Goal: Task Accomplishment & Management: Use online tool/utility

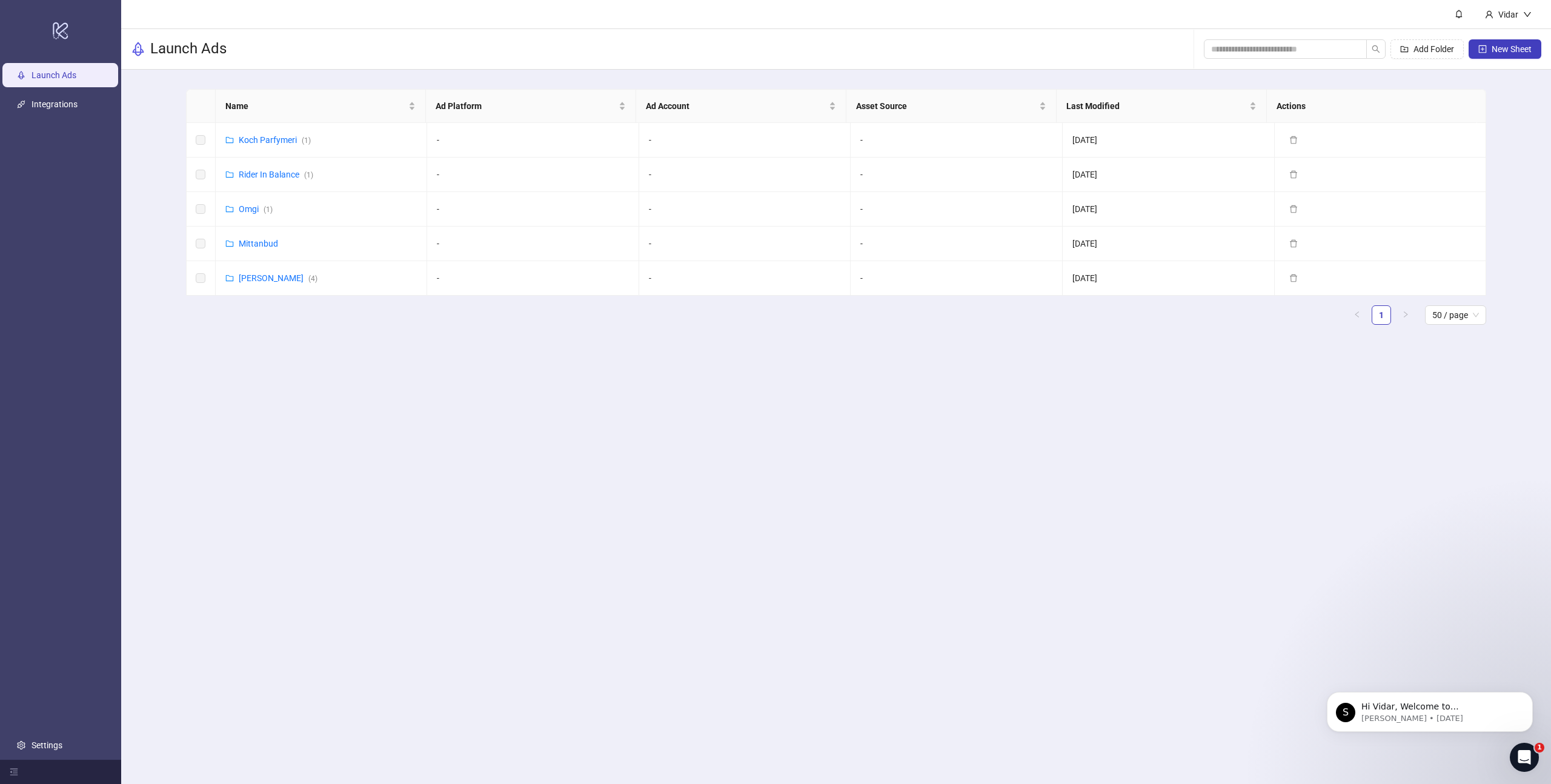
click at [315, 326] on div "Name Ad Platform Ad Account Asset Source Last Modified Actions [PERSON_NAME] Pa…" at bounding box center [836, 212] width 1301 height 246
click at [1523, 49] on span "New Sheet" at bounding box center [1511, 49] width 40 height 10
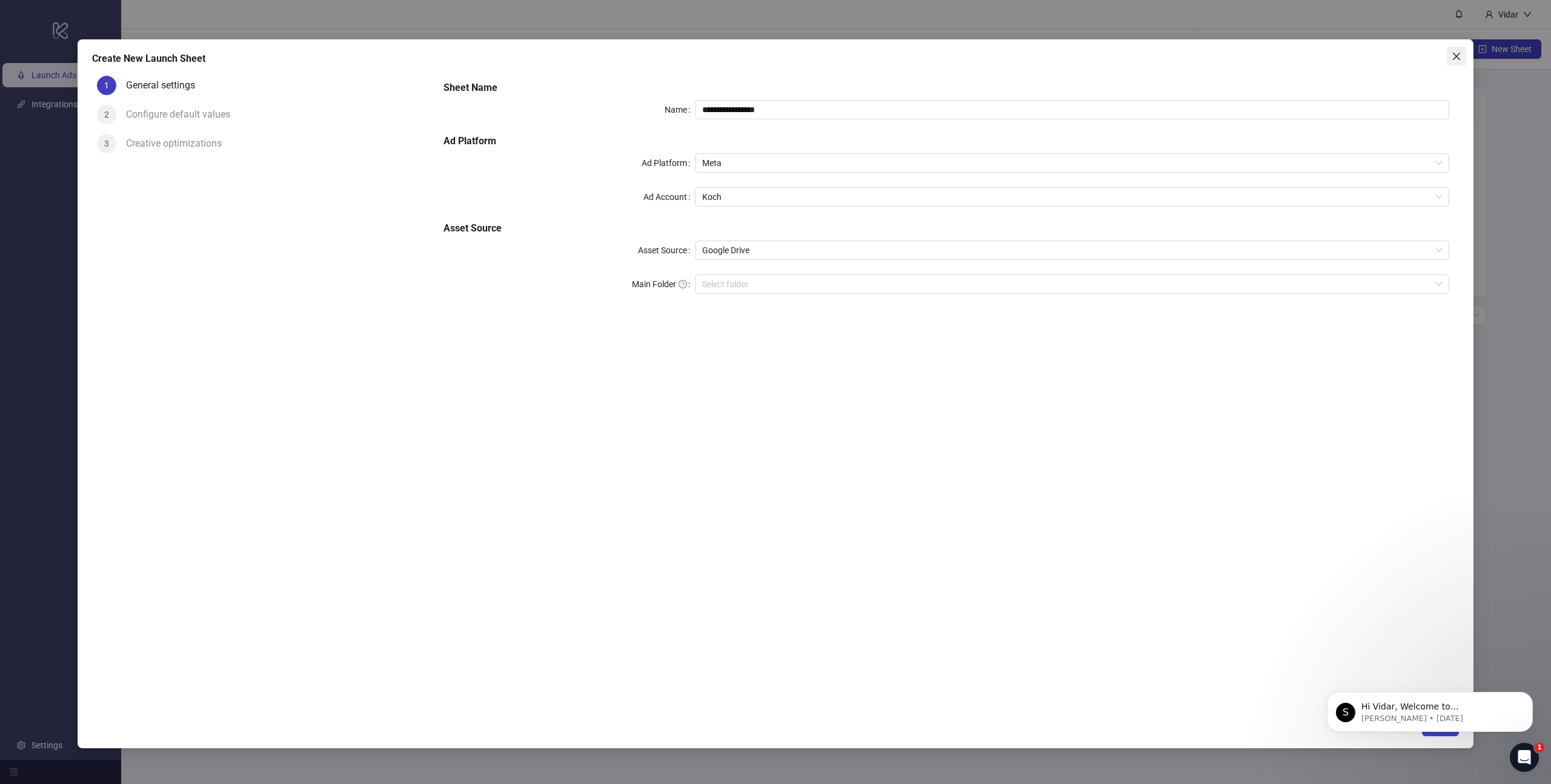
click at [1460, 53] on icon "close" at bounding box center [1456, 56] width 10 height 10
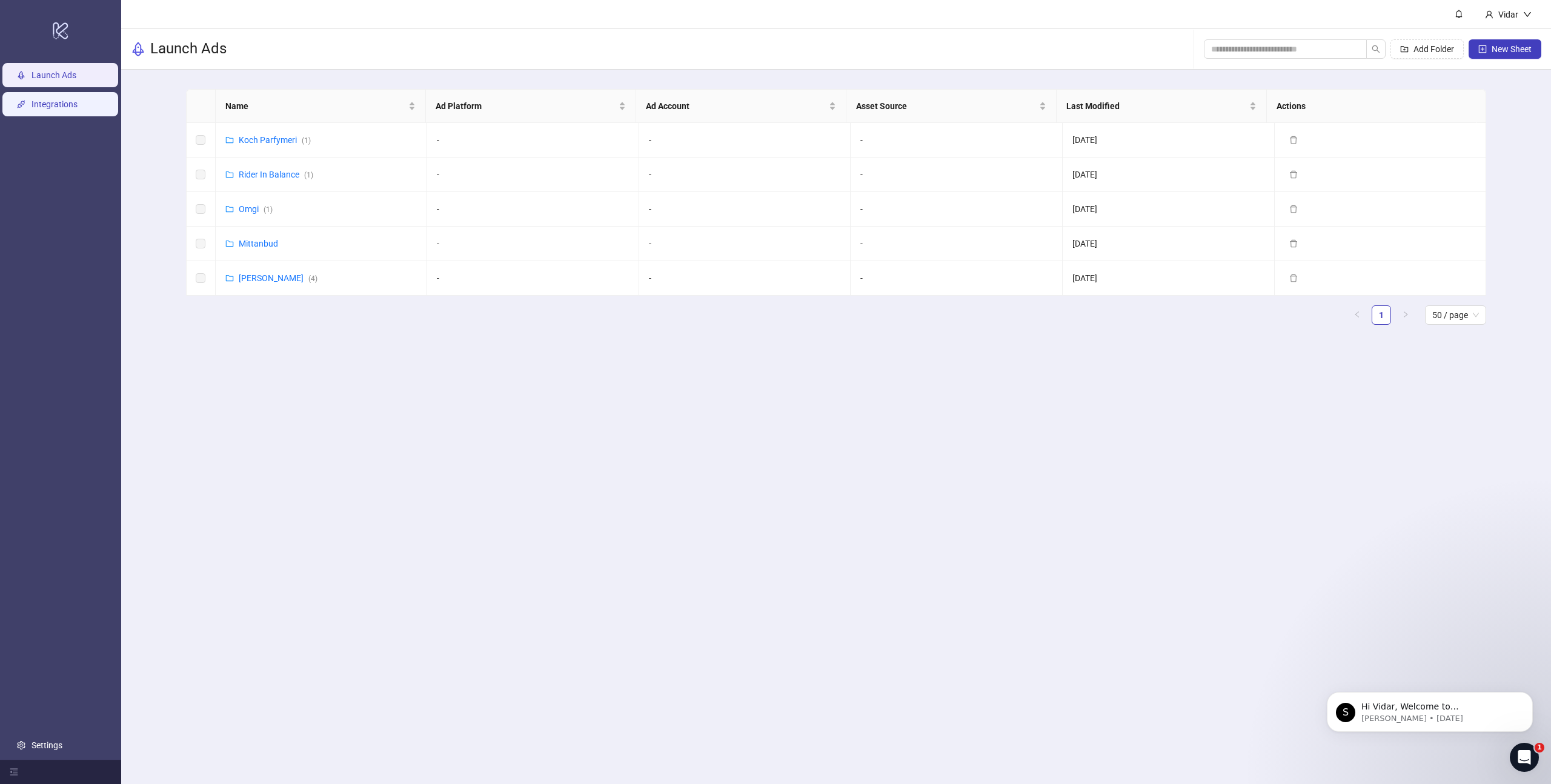
click at [67, 103] on link "Integrations" at bounding box center [55, 103] width 46 height 10
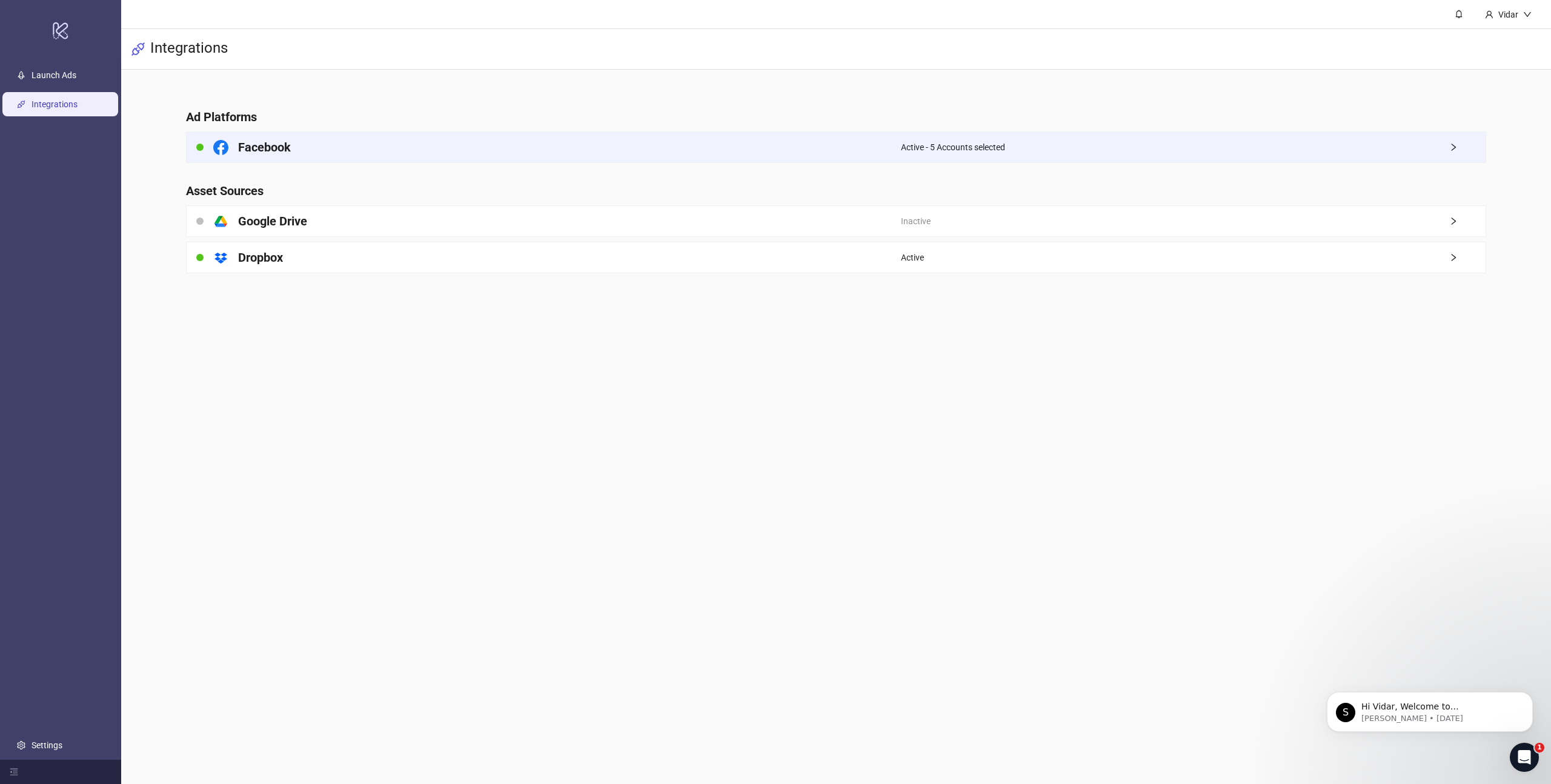
click at [996, 145] on span "Active - 5 Accounts selected" at bounding box center [953, 147] width 104 height 13
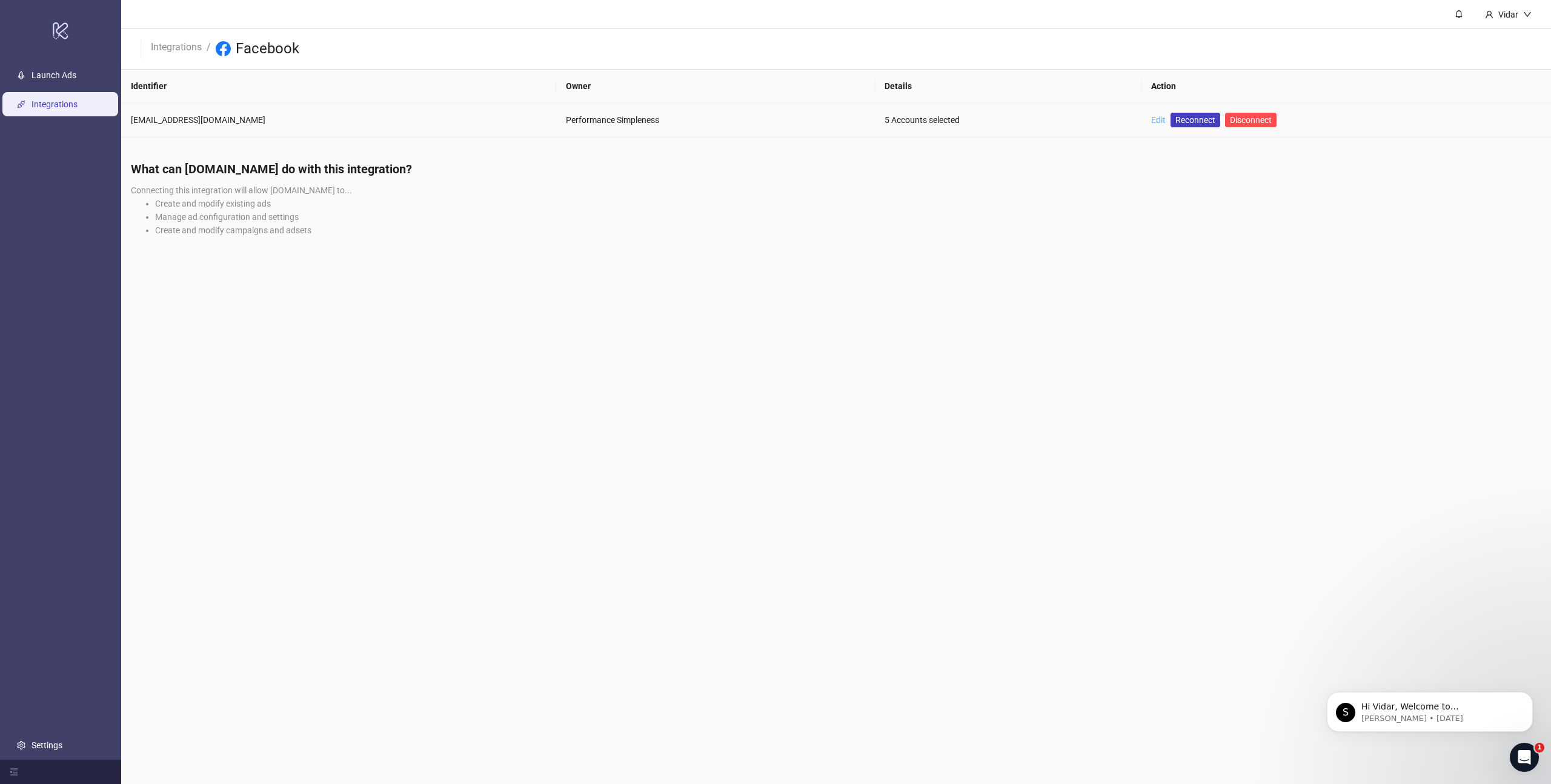
click at [1151, 120] on link "Edit" at bounding box center [1158, 119] width 14 height 10
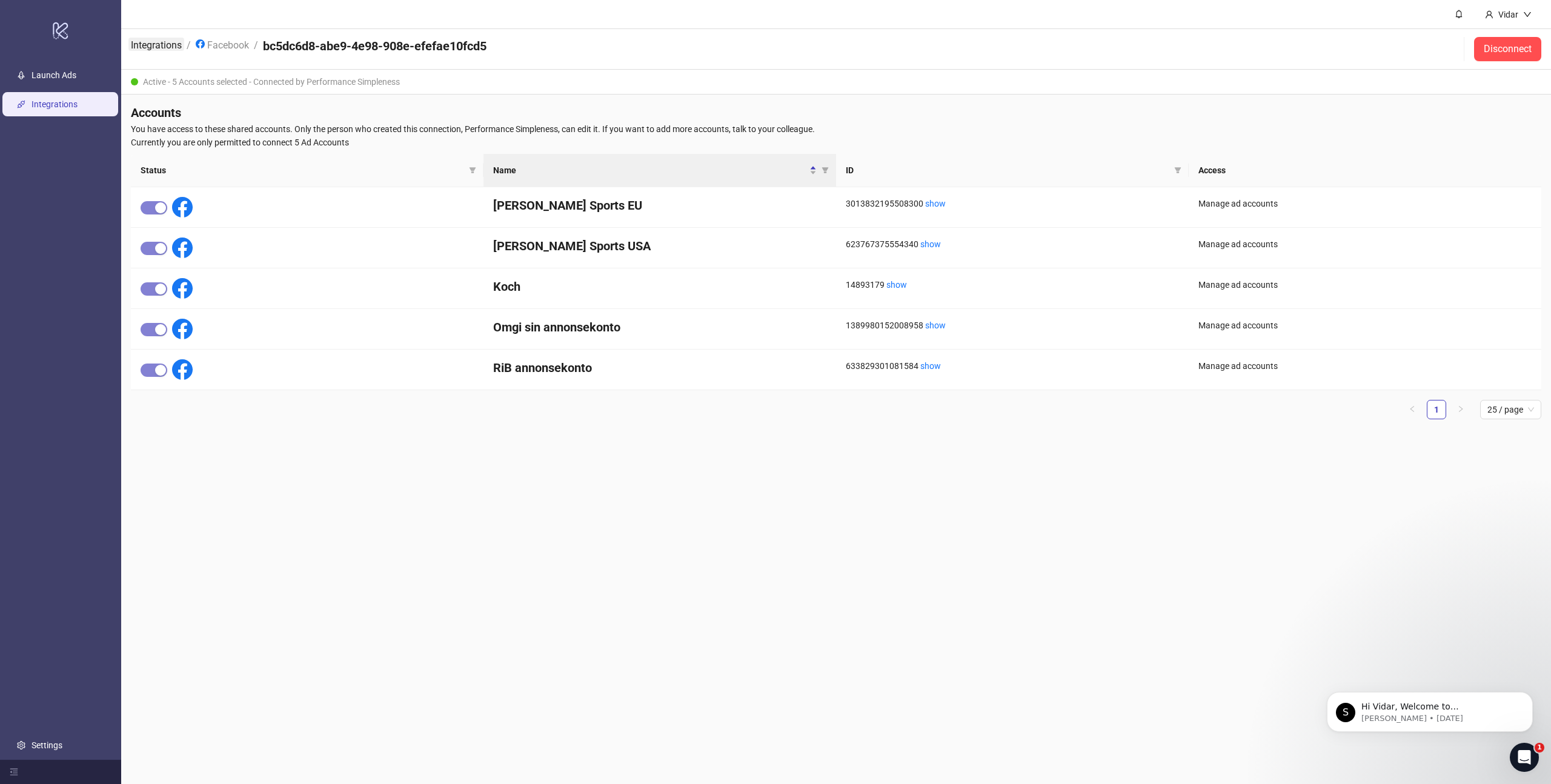
click at [159, 40] on link "Integrations" at bounding box center [156, 43] width 56 height 13
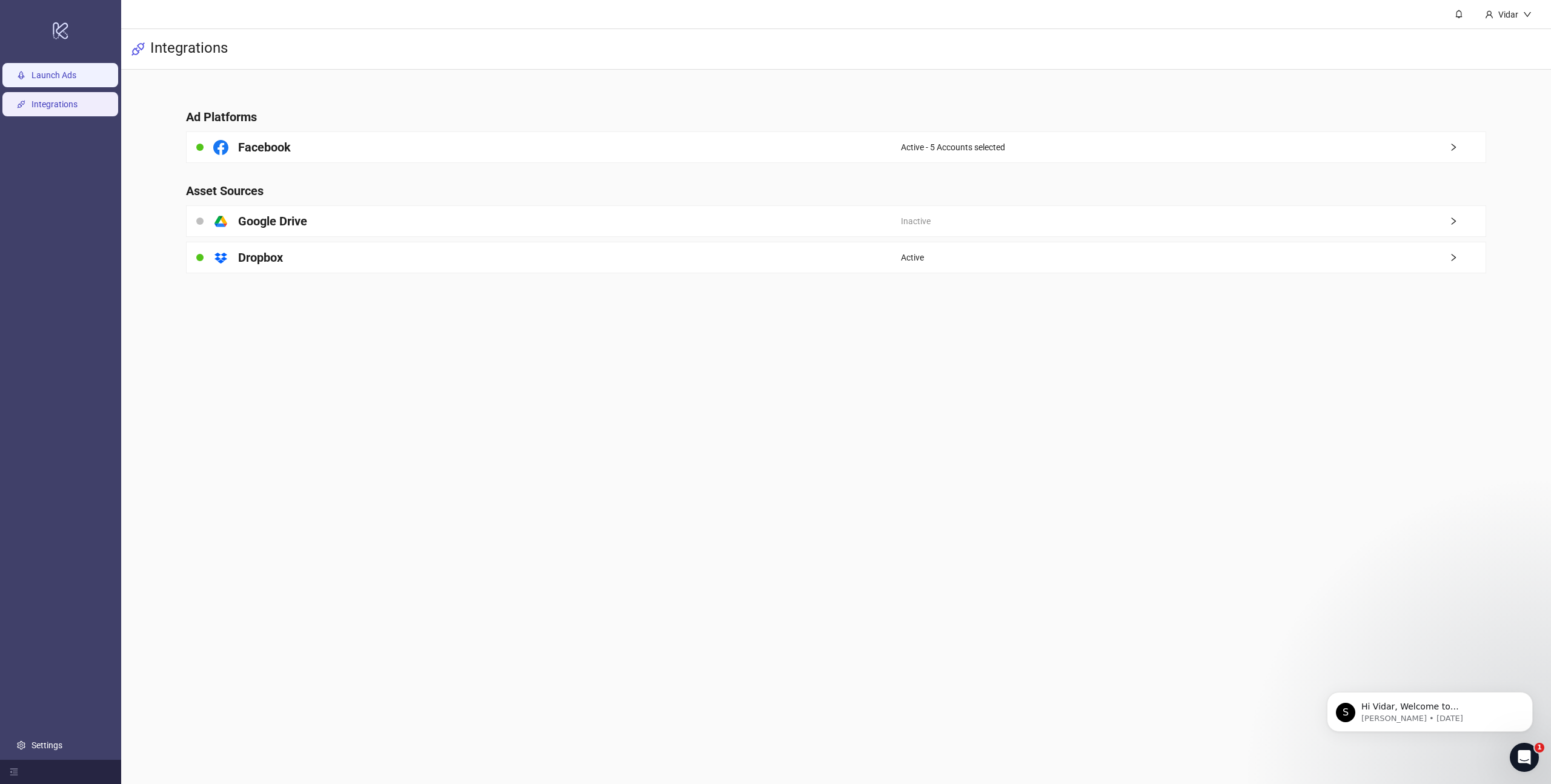
click at [61, 77] on link "Launch Ads" at bounding box center [54, 74] width 45 height 10
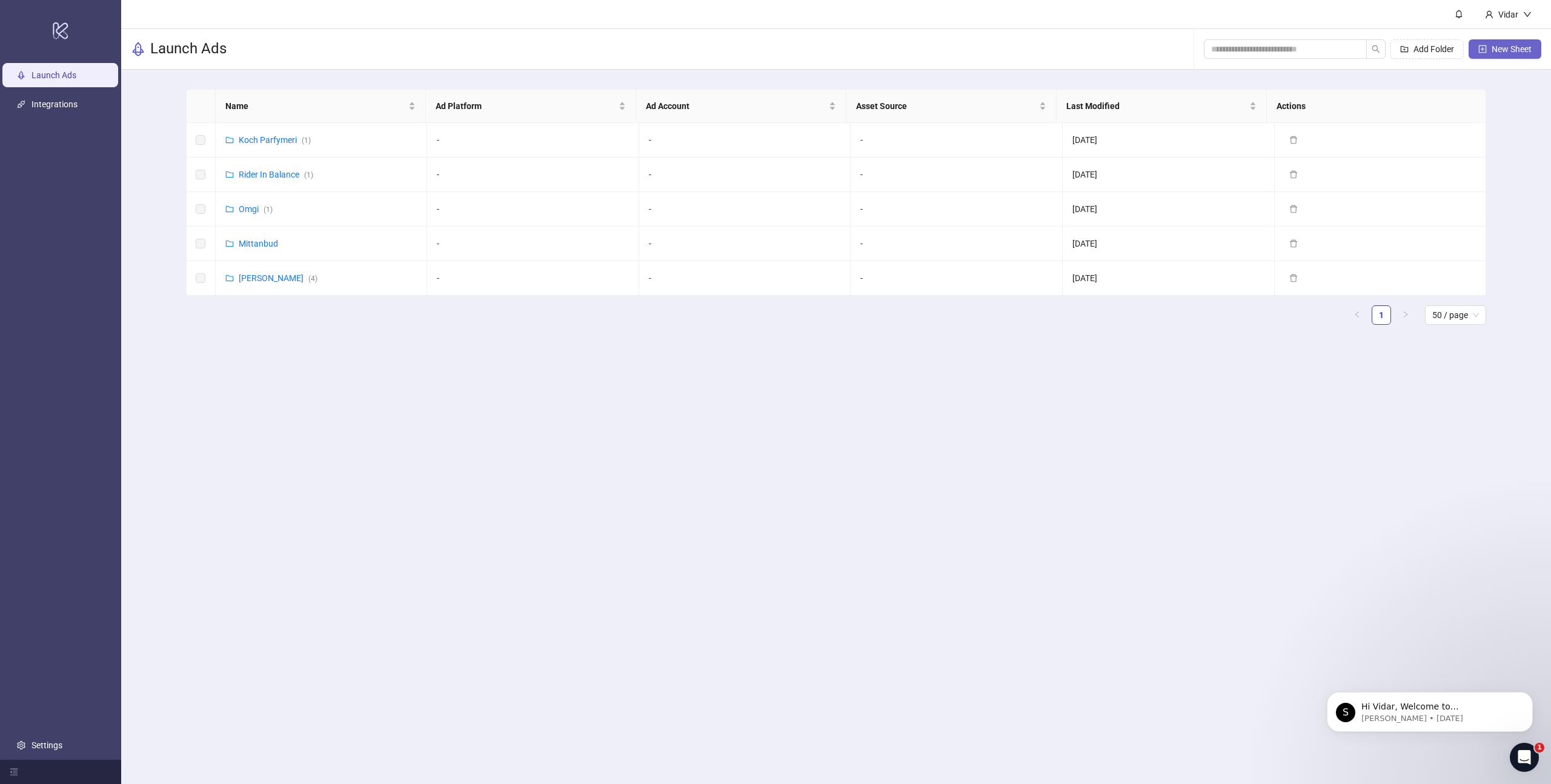
click at [1511, 45] on span "New Sheet" at bounding box center [1511, 49] width 40 height 10
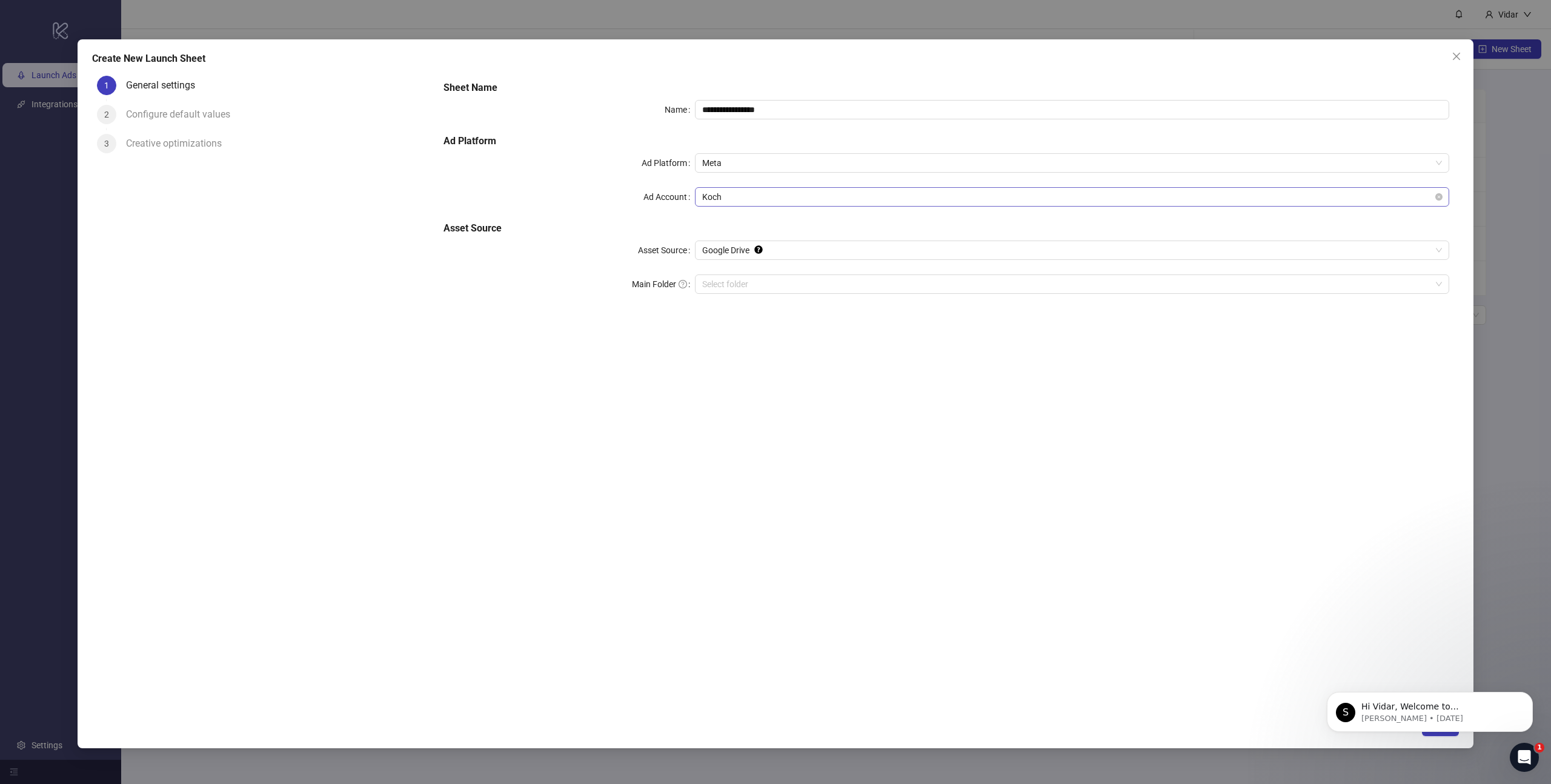
click at [775, 195] on span "Koch" at bounding box center [1072, 196] width 740 height 19
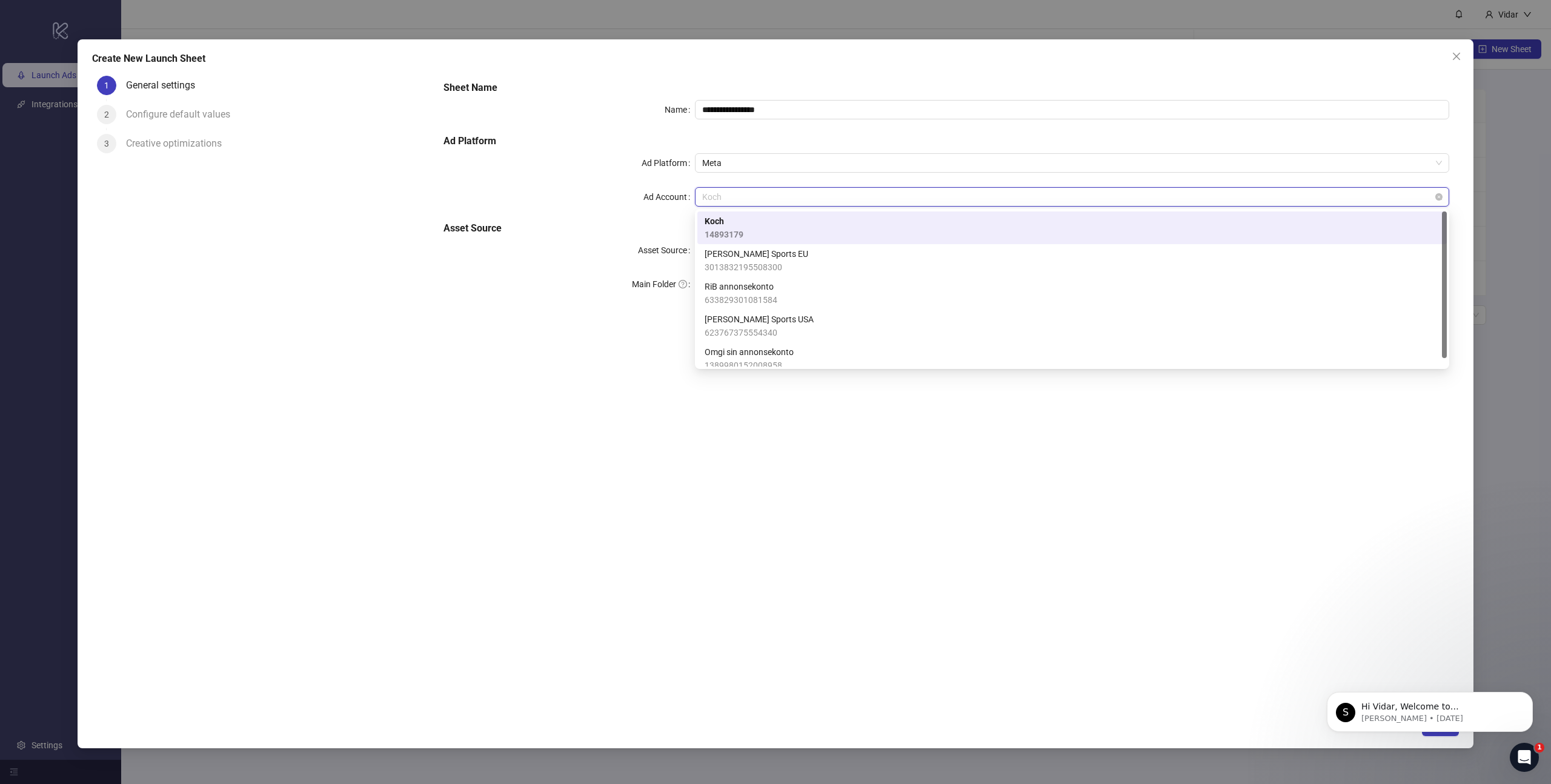
click at [775, 195] on span "Koch" at bounding box center [1072, 196] width 740 height 19
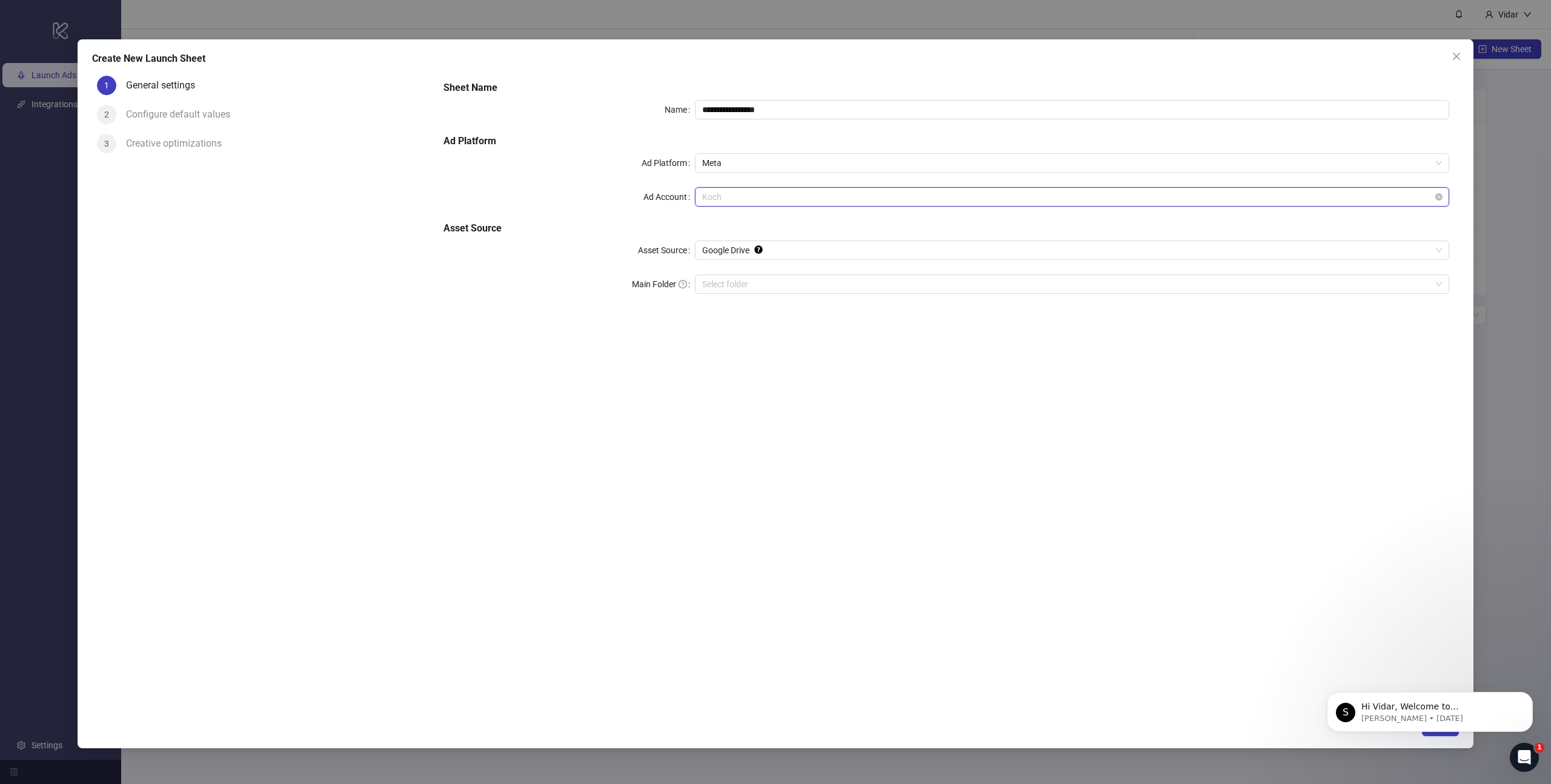
click at [775, 195] on span "Koch" at bounding box center [1072, 196] width 740 height 19
click at [542, 202] on div "Ad Account" at bounding box center [569, 197] width 251 height 19
click at [1460, 57] on icon "close" at bounding box center [1456, 56] width 10 height 10
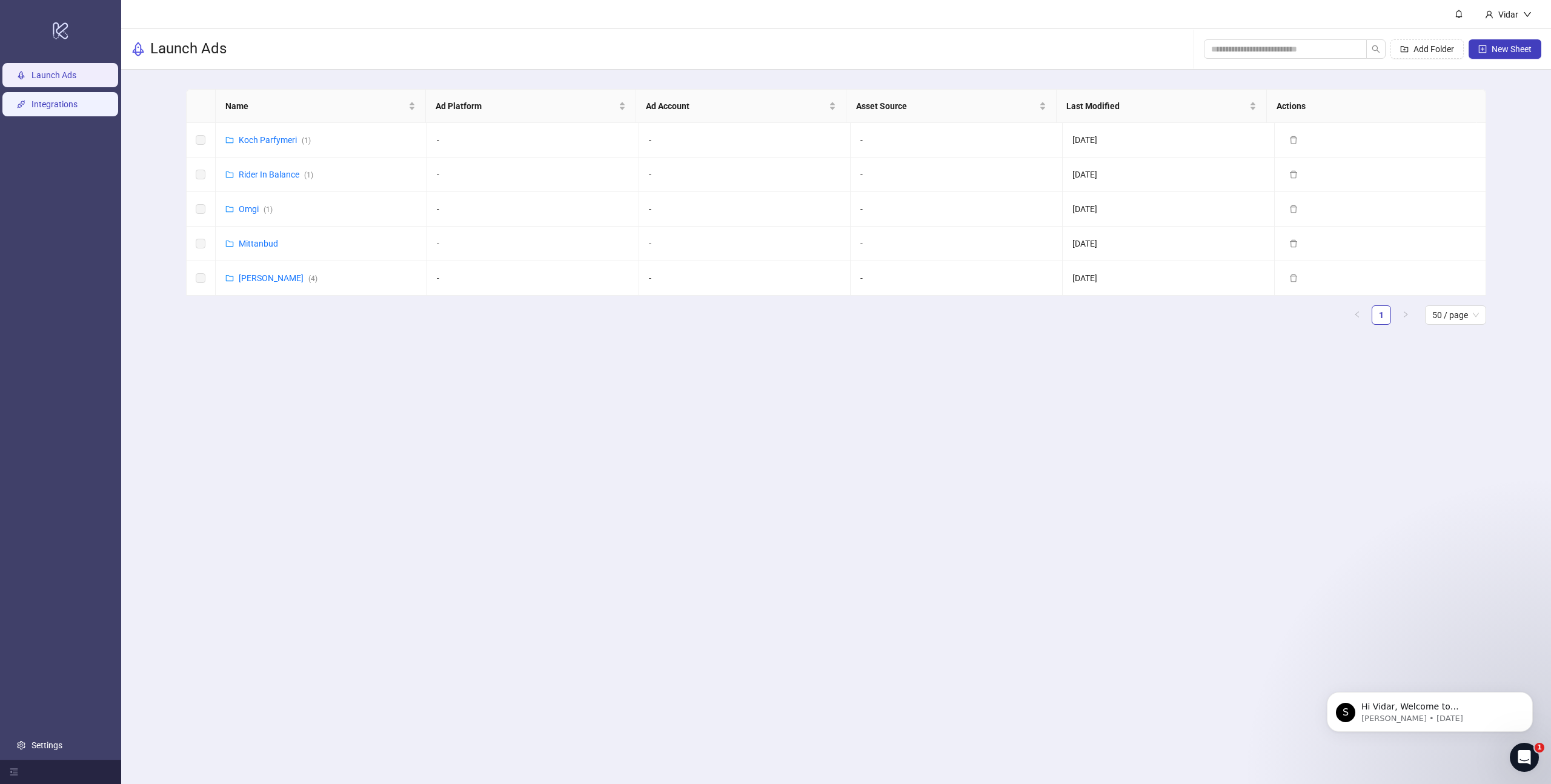
click at [57, 109] on link "Integrations" at bounding box center [55, 103] width 46 height 10
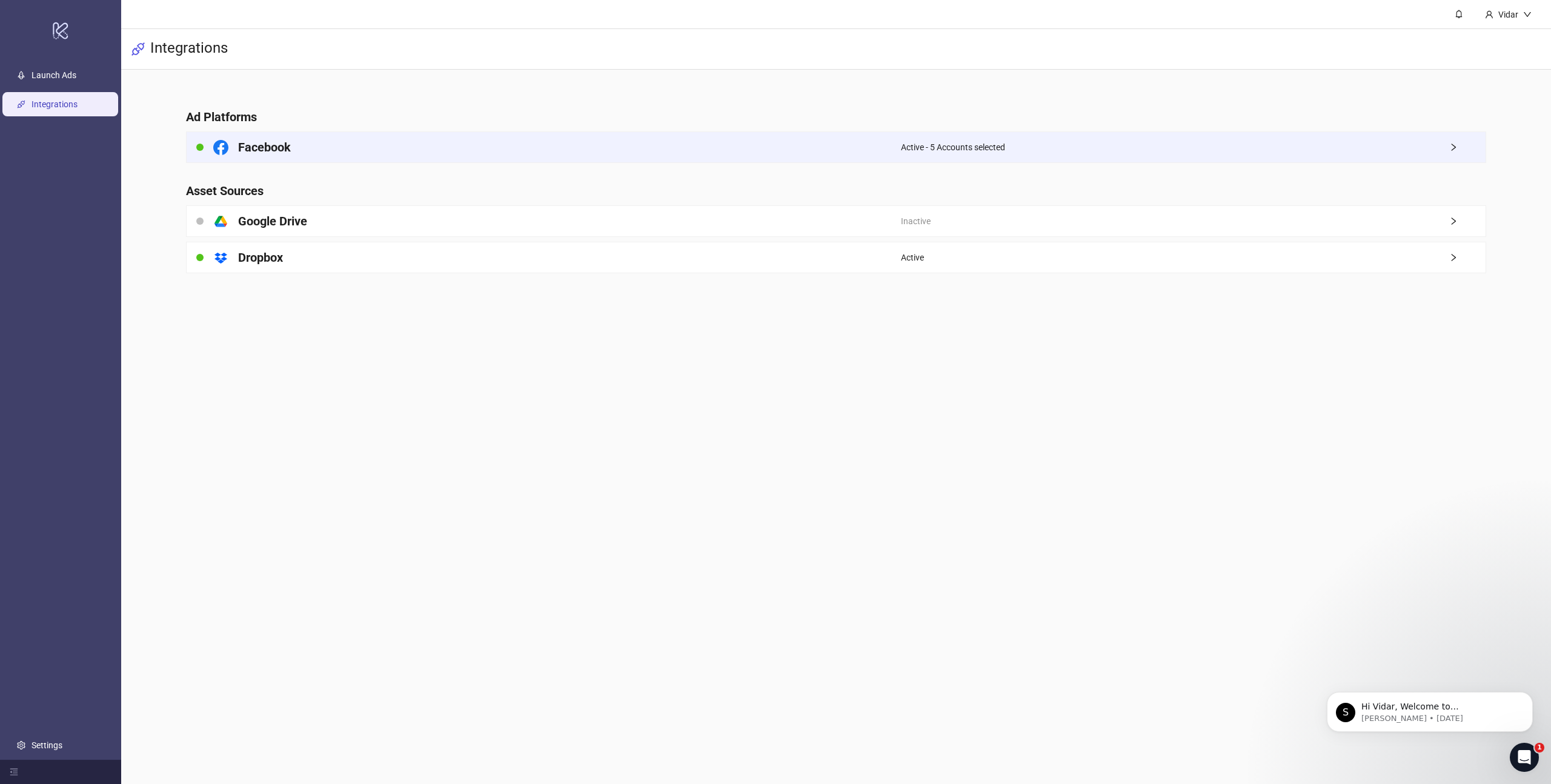
click at [276, 141] on h4 "Facebook" at bounding box center [264, 147] width 53 height 17
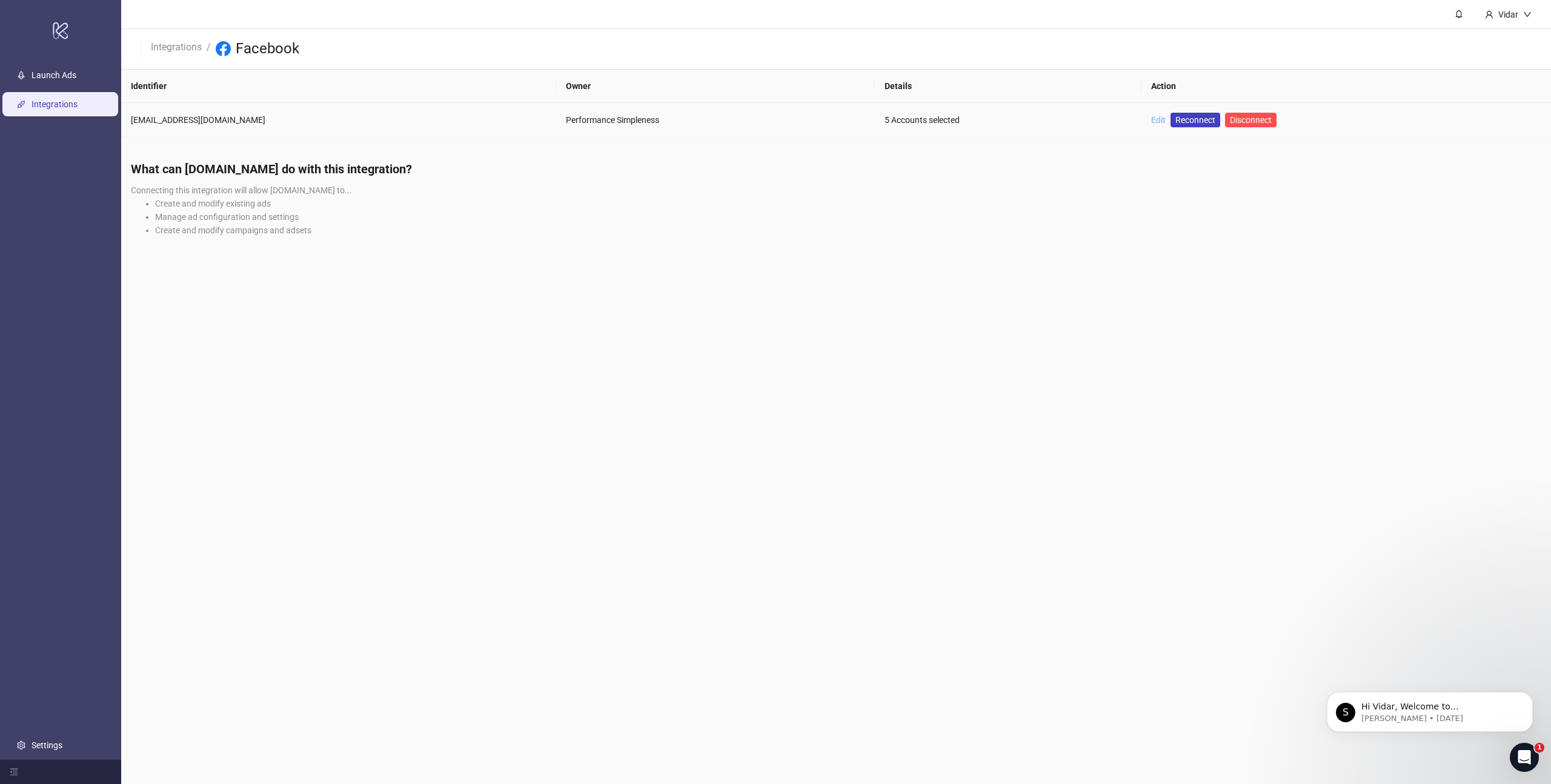
click at [1151, 115] on link "Edit" at bounding box center [1158, 119] width 14 height 10
